Goal: Entertainment & Leisure: Browse casually

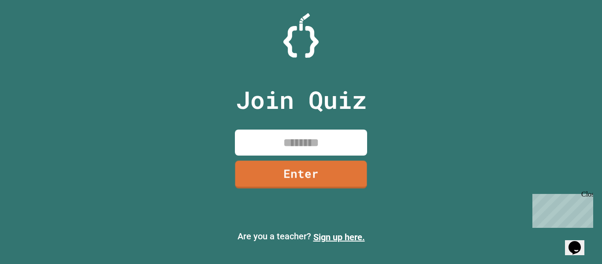
click at [275, 143] on input at bounding box center [301, 143] width 132 height 26
type input "********"
click at [266, 182] on link "Enter" at bounding box center [301, 173] width 133 height 29
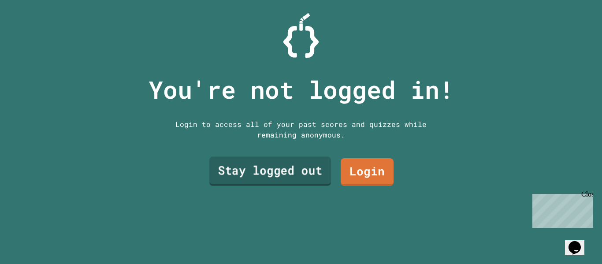
click at [291, 175] on link "Stay logged out" at bounding box center [270, 171] width 122 height 29
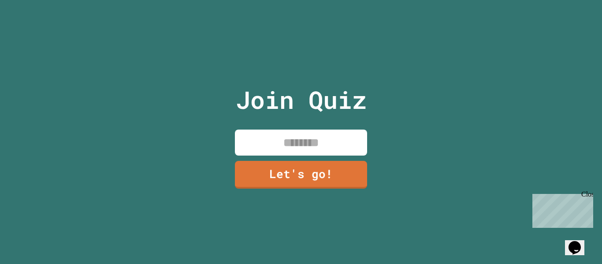
click at [290, 142] on input at bounding box center [301, 143] width 132 height 26
type input "*****"
click at [290, 173] on link "Let's go!" at bounding box center [301, 173] width 132 height 29
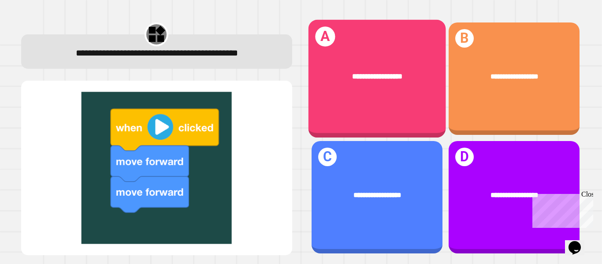
click at [394, 73] on span "**********" at bounding box center [377, 76] width 50 height 7
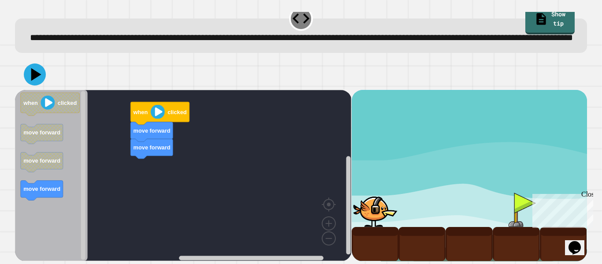
scroll to position [25, 0]
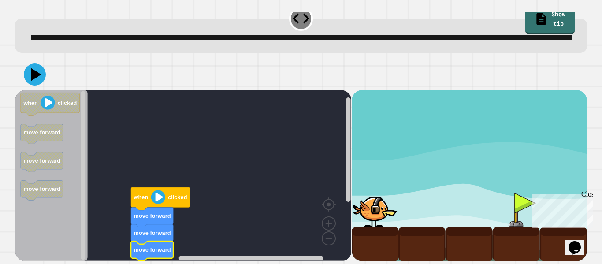
click at [160, 199] on image "Blockly Workspace" at bounding box center [158, 197] width 14 height 14
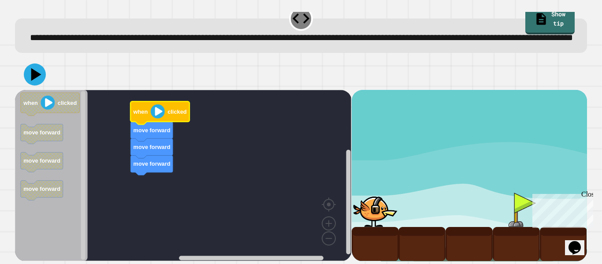
click at [157, 112] on image "Blockly Workspace" at bounding box center [158, 111] width 14 height 14
click at [42, 77] on icon at bounding box center [35, 74] width 26 height 26
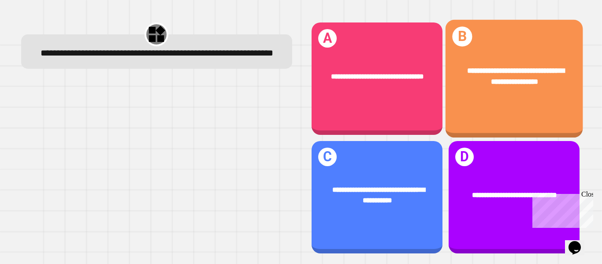
click at [489, 112] on div "**********" at bounding box center [514, 79] width 138 height 118
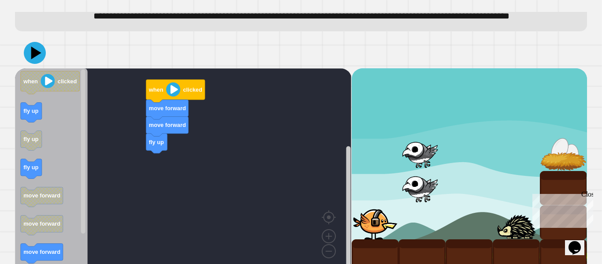
scroll to position [59, 0]
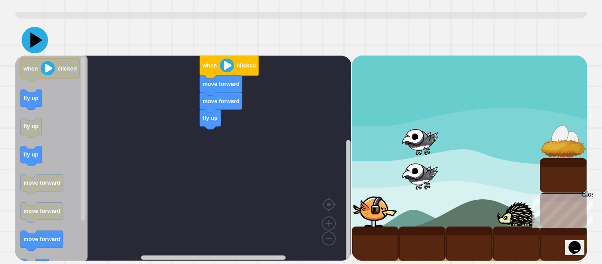
click at [33, 45] on icon at bounding box center [36, 40] width 12 height 15
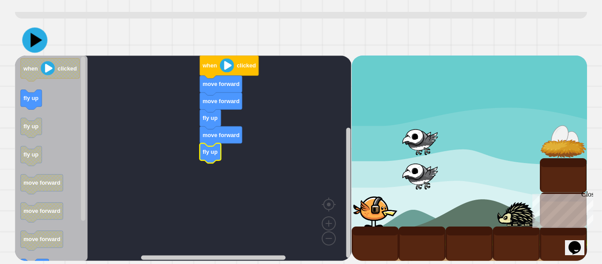
click at [26, 49] on icon at bounding box center [34, 39] width 25 height 25
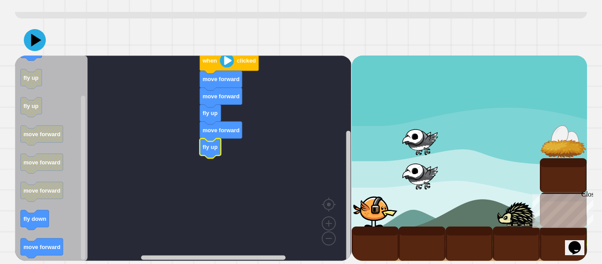
click at [33, 232] on icon "Blockly Workspace" at bounding box center [51, 158] width 73 height 205
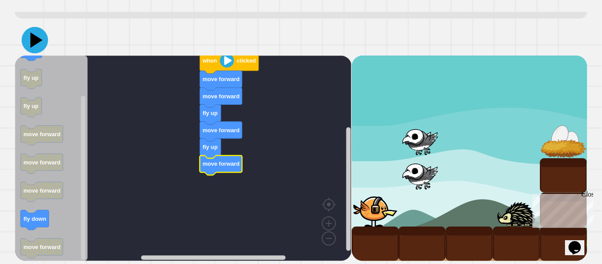
click at [37, 44] on icon at bounding box center [35, 40] width 26 height 26
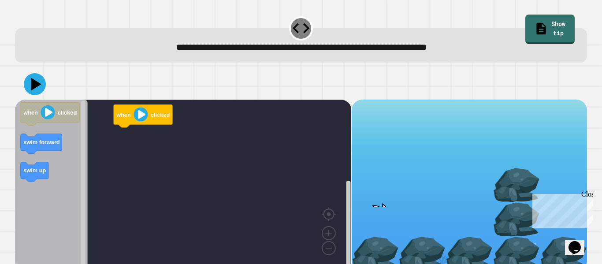
scroll to position [11, 0]
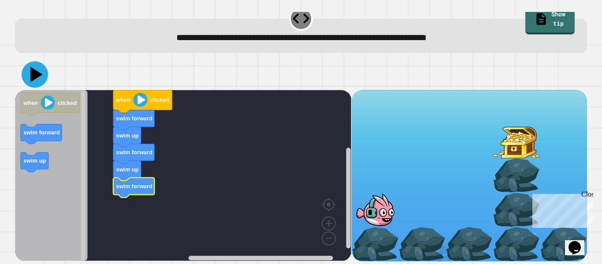
click at [38, 73] on icon at bounding box center [36, 74] width 12 height 15
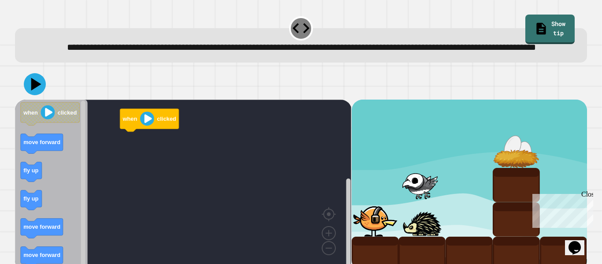
scroll to position [25, 0]
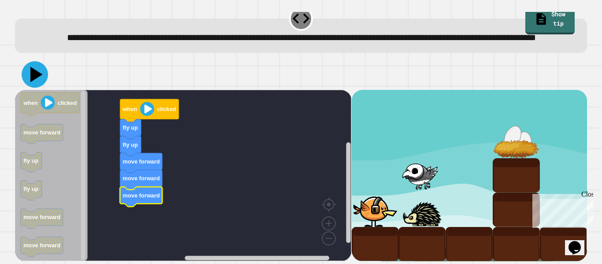
click at [29, 73] on icon at bounding box center [35, 74] width 26 height 26
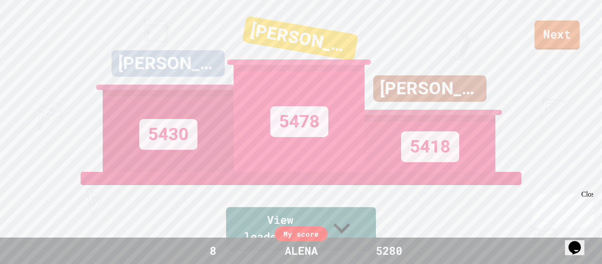
click at [555, 34] on link "Next" at bounding box center [557, 34] width 45 height 29
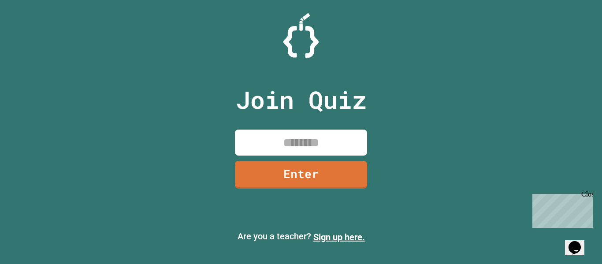
click at [293, 148] on input at bounding box center [301, 143] width 132 height 26
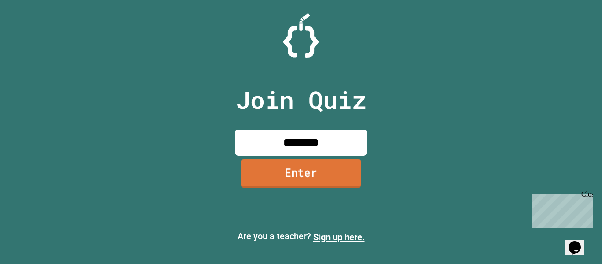
type input "********"
click at [282, 185] on link "Enter" at bounding box center [301, 173] width 132 height 29
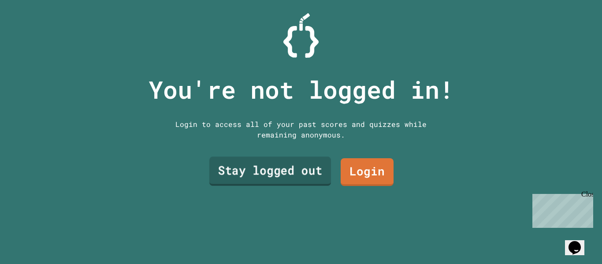
click at [289, 171] on link "Stay logged out" at bounding box center [270, 171] width 122 height 29
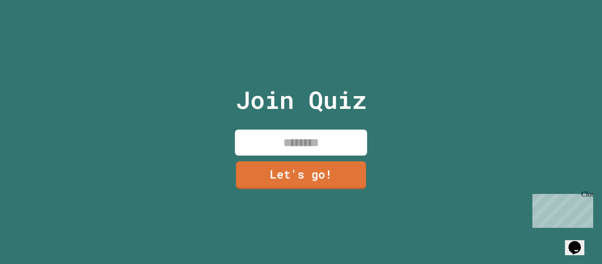
click at [297, 148] on input at bounding box center [301, 143] width 132 height 26
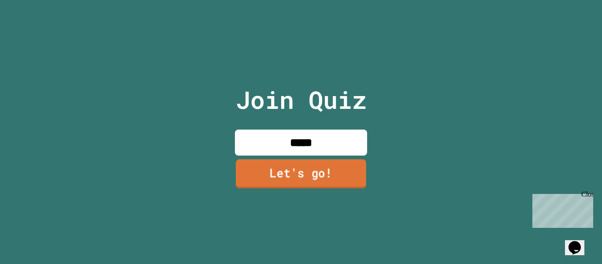
type input "*****"
click at [305, 184] on link "Let's go!" at bounding box center [301, 173] width 130 height 29
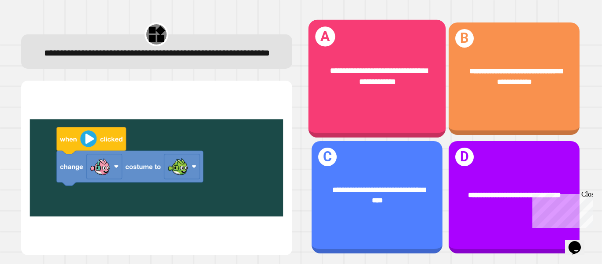
click at [397, 102] on div "**********" at bounding box center [377, 76] width 138 height 52
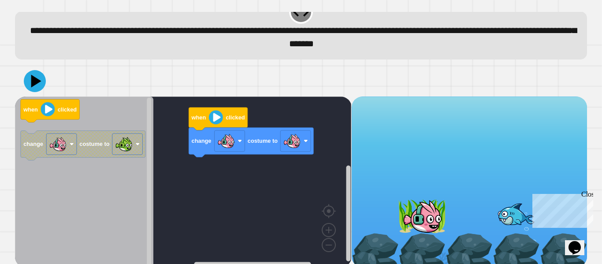
scroll to position [25, 0]
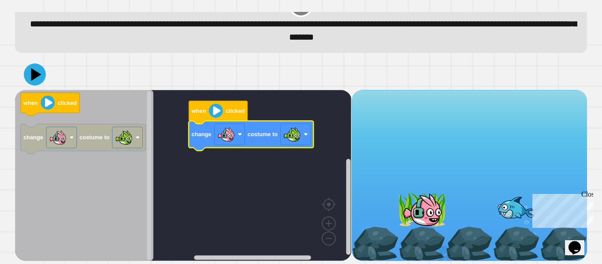
click at [37, 68] on icon at bounding box center [35, 74] width 22 height 22
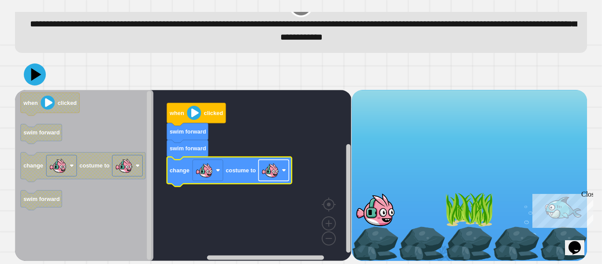
click at [259, 174] on rect "Blockly Workspace" at bounding box center [274, 170] width 30 height 21
click at [36, 71] on icon at bounding box center [35, 74] width 26 height 26
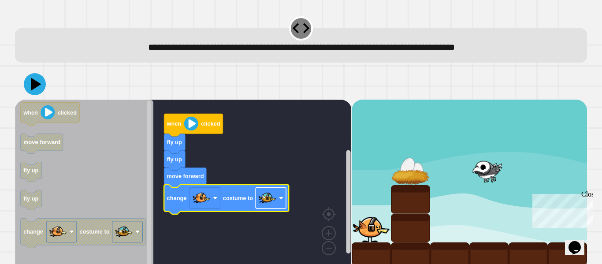
click at [266, 200] on image "Blockly Workspace" at bounding box center [268, 198] width 18 height 18
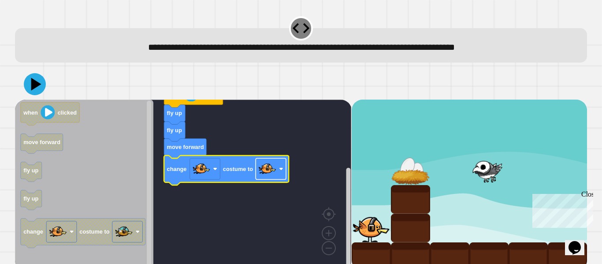
click at [278, 171] on rect "Blockly Workspace" at bounding box center [271, 168] width 30 height 21
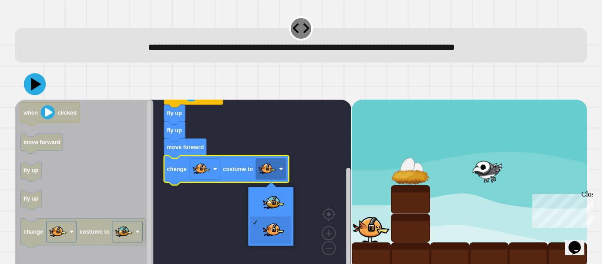
click at [342, 166] on rect "Blockly Workspace" at bounding box center [183, 185] width 336 height 171
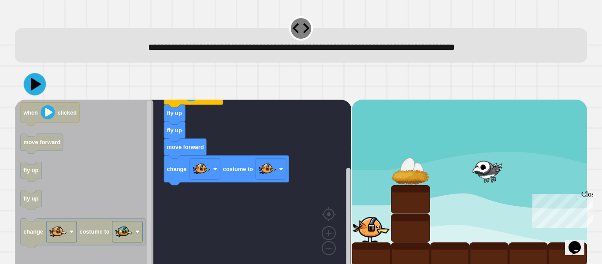
click at [40, 84] on icon at bounding box center [35, 84] width 22 height 22
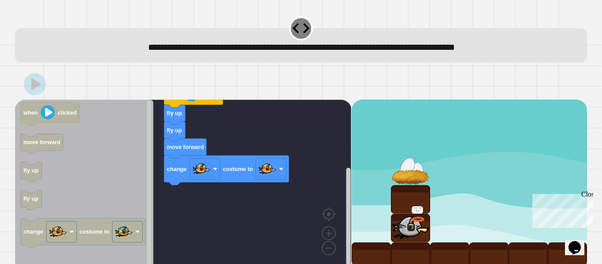
click at [252, 164] on icon "Blockly Workspace" at bounding box center [226, 171] width 125 height 30
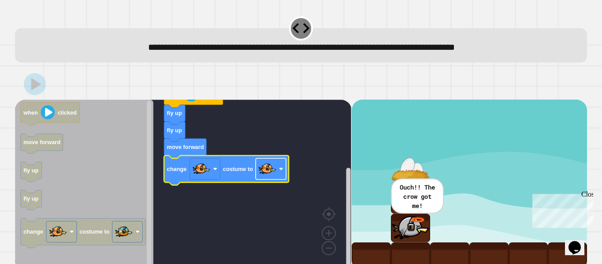
click at [263, 167] on image "Blockly Workspace" at bounding box center [268, 169] width 18 height 18
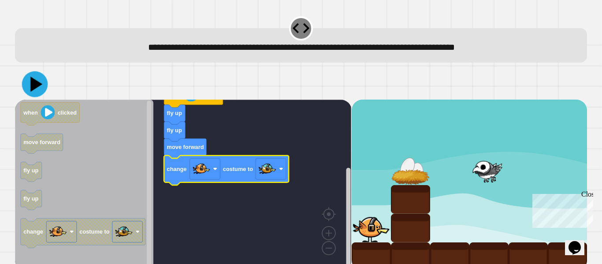
click at [28, 85] on icon at bounding box center [35, 84] width 26 height 26
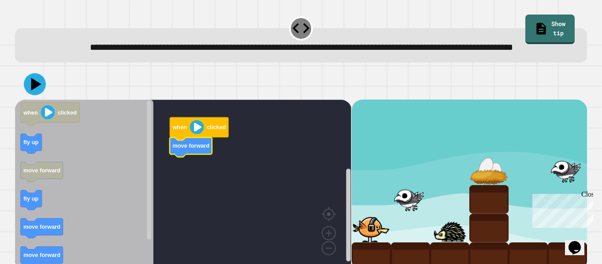
click at [206, 149] on text "move forward" at bounding box center [191, 145] width 37 height 7
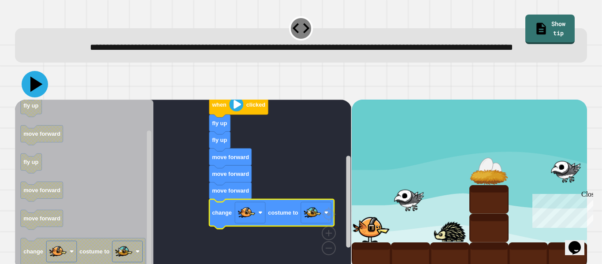
click at [34, 93] on icon at bounding box center [35, 84] width 26 height 26
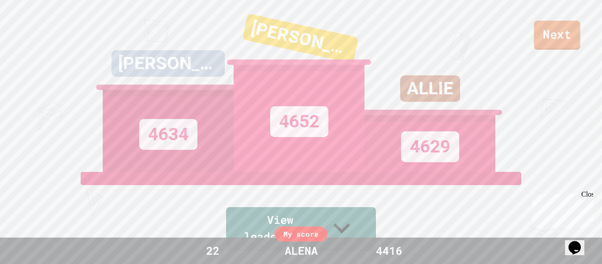
click at [572, 33] on link "Next" at bounding box center [557, 35] width 46 height 29
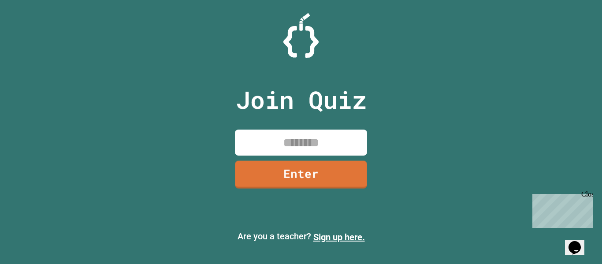
click at [292, 145] on input at bounding box center [301, 143] width 132 height 26
type input "********"
click at [295, 186] on link "Enter" at bounding box center [301, 173] width 130 height 29
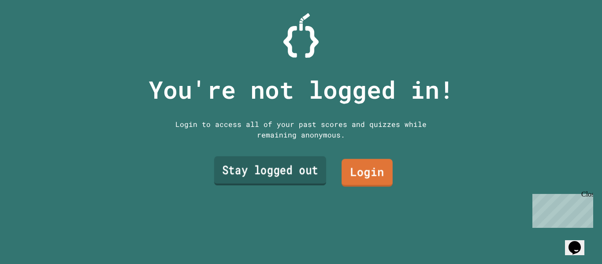
click at [272, 160] on link "Stay logged out" at bounding box center [270, 170] width 112 height 29
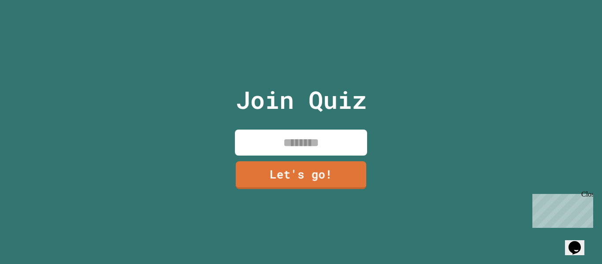
click at [286, 149] on input at bounding box center [301, 143] width 132 height 26
type input "*****"
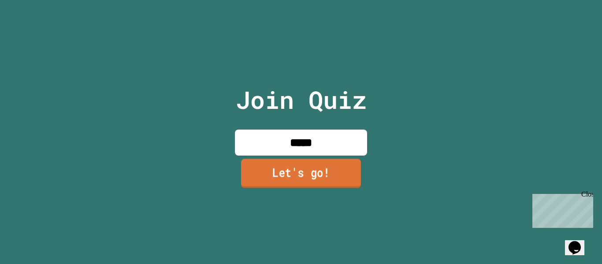
click at [294, 173] on link "Let's go!" at bounding box center [301, 173] width 120 height 29
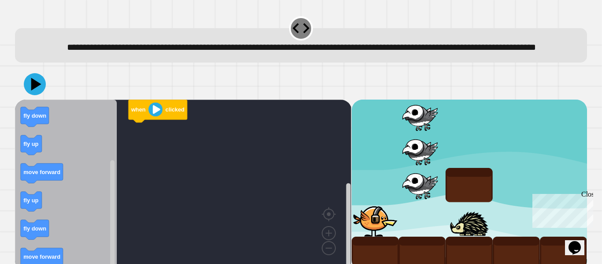
scroll to position [25, 0]
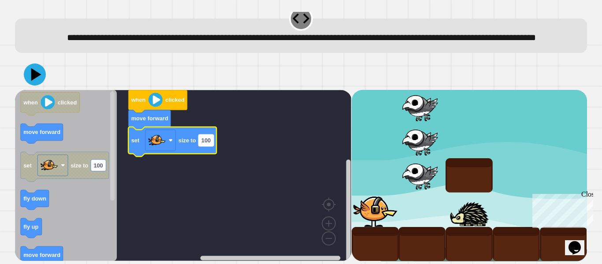
click at [205, 140] on text "100" at bounding box center [205, 140] width 9 height 7
type input "****"
click at [26, 71] on icon at bounding box center [35, 74] width 26 height 26
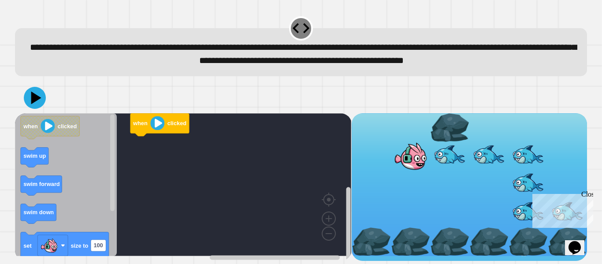
scroll to position [11, 0]
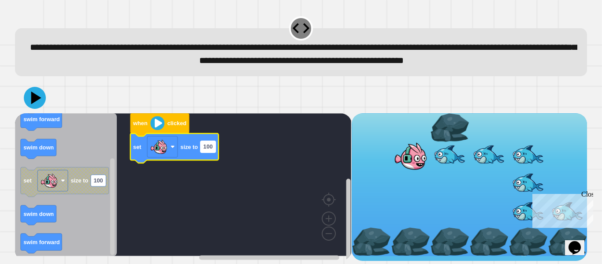
click at [201, 152] on rect "Blockly Workspace" at bounding box center [208, 146] width 15 height 11
type input "*****"
click at [33, 105] on icon at bounding box center [36, 97] width 12 height 15
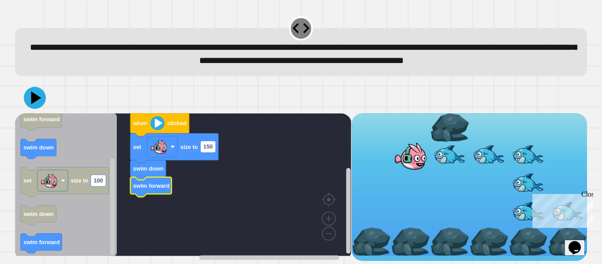
click at [157, 125] on image "Blockly Workspace" at bounding box center [157, 123] width 14 height 14
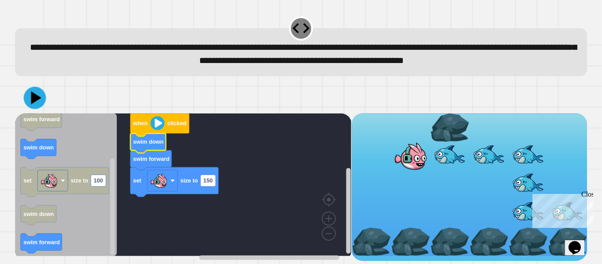
click at [38, 105] on icon at bounding box center [35, 98] width 22 height 22
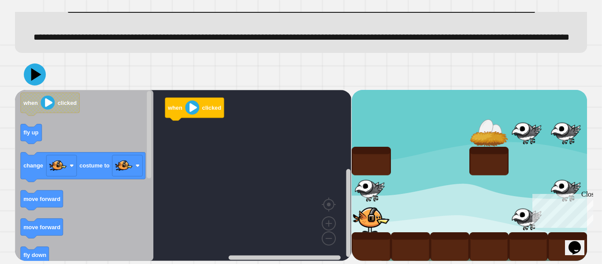
scroll to position [67, 0]
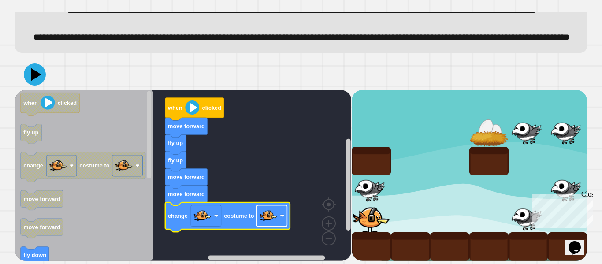
click at [278, 212] on rect "Blockly Workspace" at bounding box center [272, 215] width 30 height 21
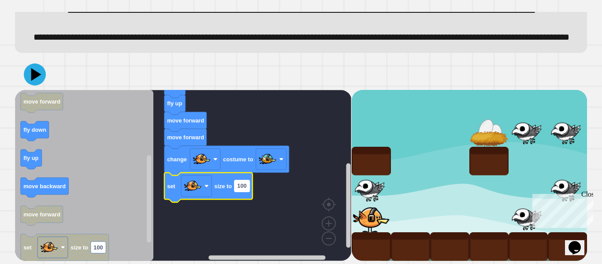
click at [246, 186] on text "100" at bounding box center [241, 185] width 9 height 7
type input "**"
click at [42, 67] on icon at bounding box center [35, 74] width 26 height 26
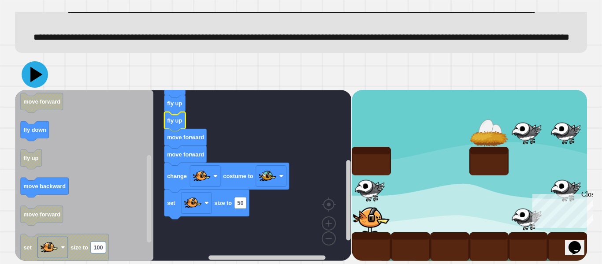
click at [38, 80] on icon at bounding box center [35, 74] width 26 height 26
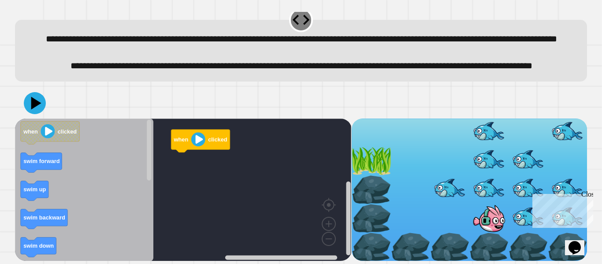
scroll to position [39, 0]
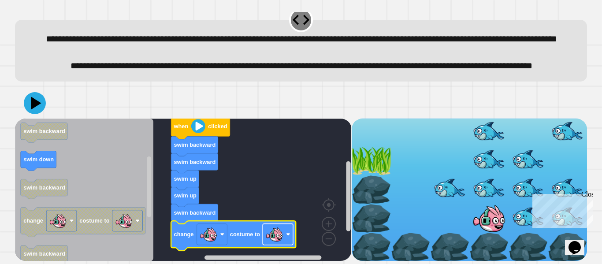
click at [279, 238] on image "Blockly Workspace" at bounding box center [275, 234] width 18 height 18
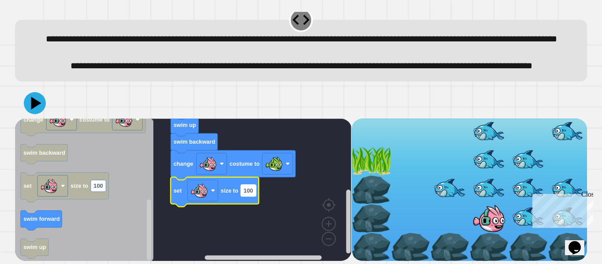
click at [253, 191] on rect "Blockly Workspace" at bounding box center [248, 190] width 15 height 11
type input "**"
click at [35, 97] on icon at bounding box center [35, 103] width 26 height 26
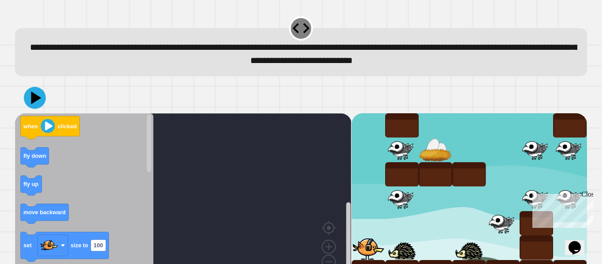
scroll to position [25, 0]
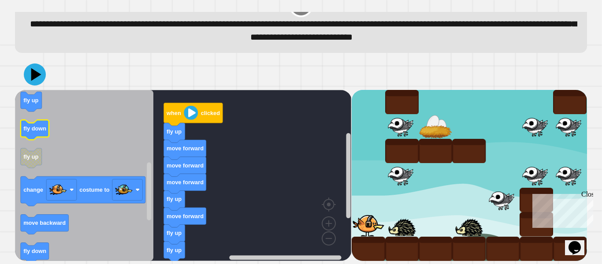
click at [38, 133] on icon "Blockly Workspace" at bounding box center [35, 130] width 28 height 20
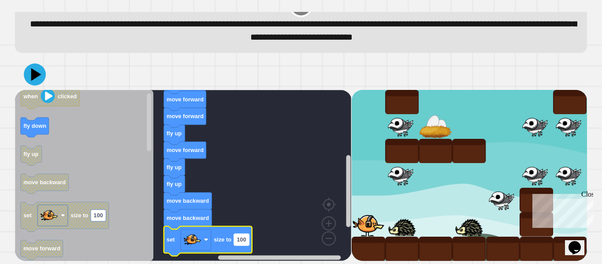
click at [242, 238] on text "100" at bounding box center [241, 239] width 9 height 7
type input "**"
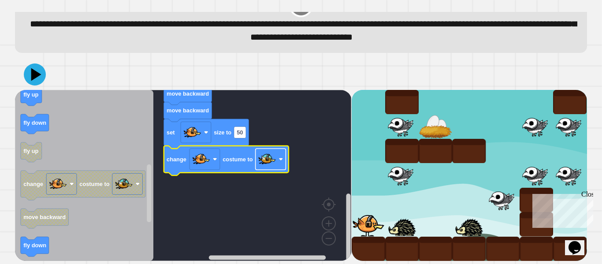
click at [270, 160] on image "Blockly Workspace" at bounding box center [267, 159] width 18 height 18
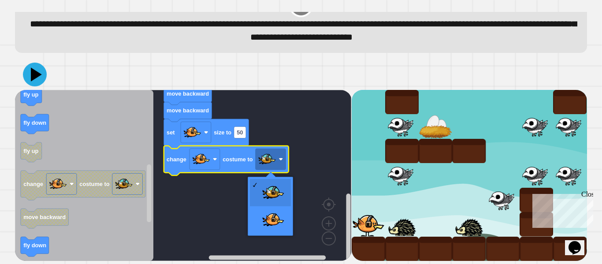
click at [29, 78] on icon at bounding box center [35, 75] width 24 height 24
